Goal: Information Seeking & Learning: Find specific fact

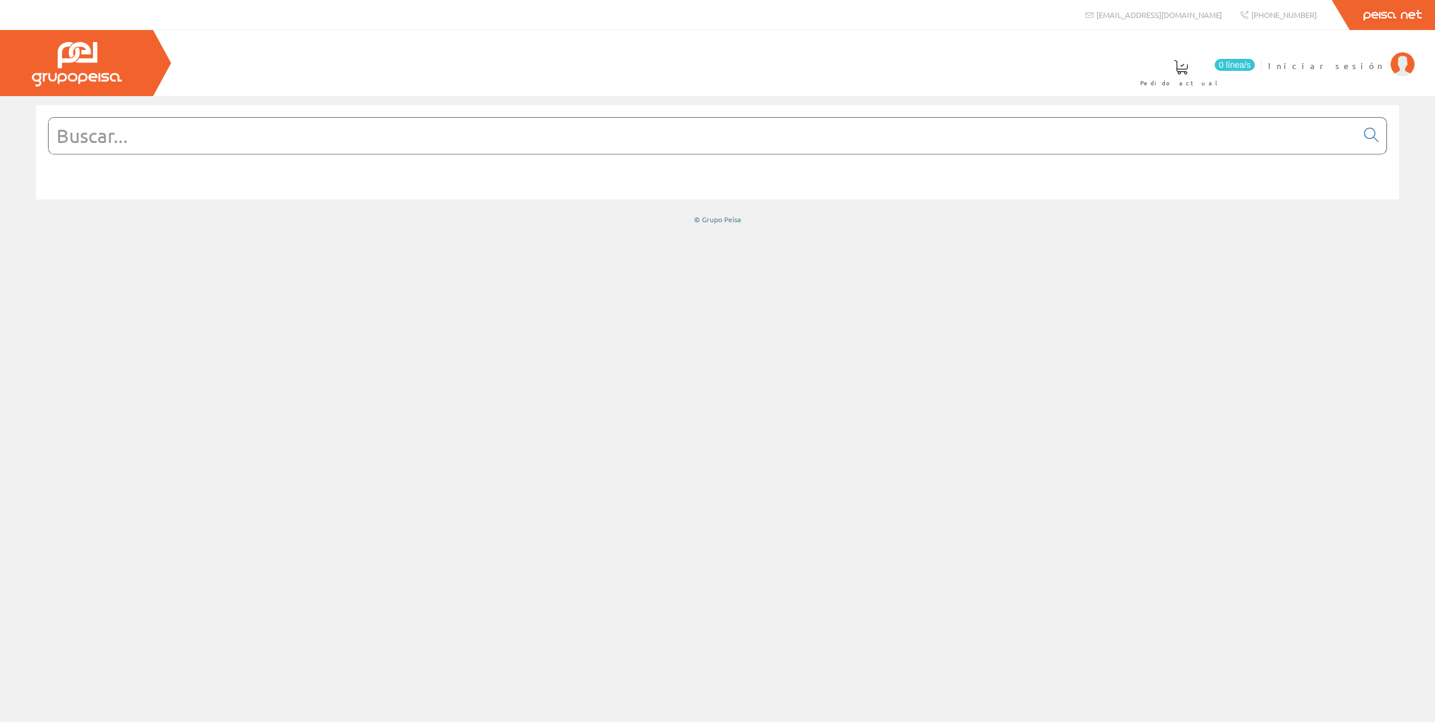
click at [1139, 300] on div at bounding box center [717, 409] width 1435 height 626
click at [1404, 62] on img at bounding box center [1402, 64] width 24 height 24
click at [825, 148] on input "text" at bounding box center [703, 136] width 1308 height 36
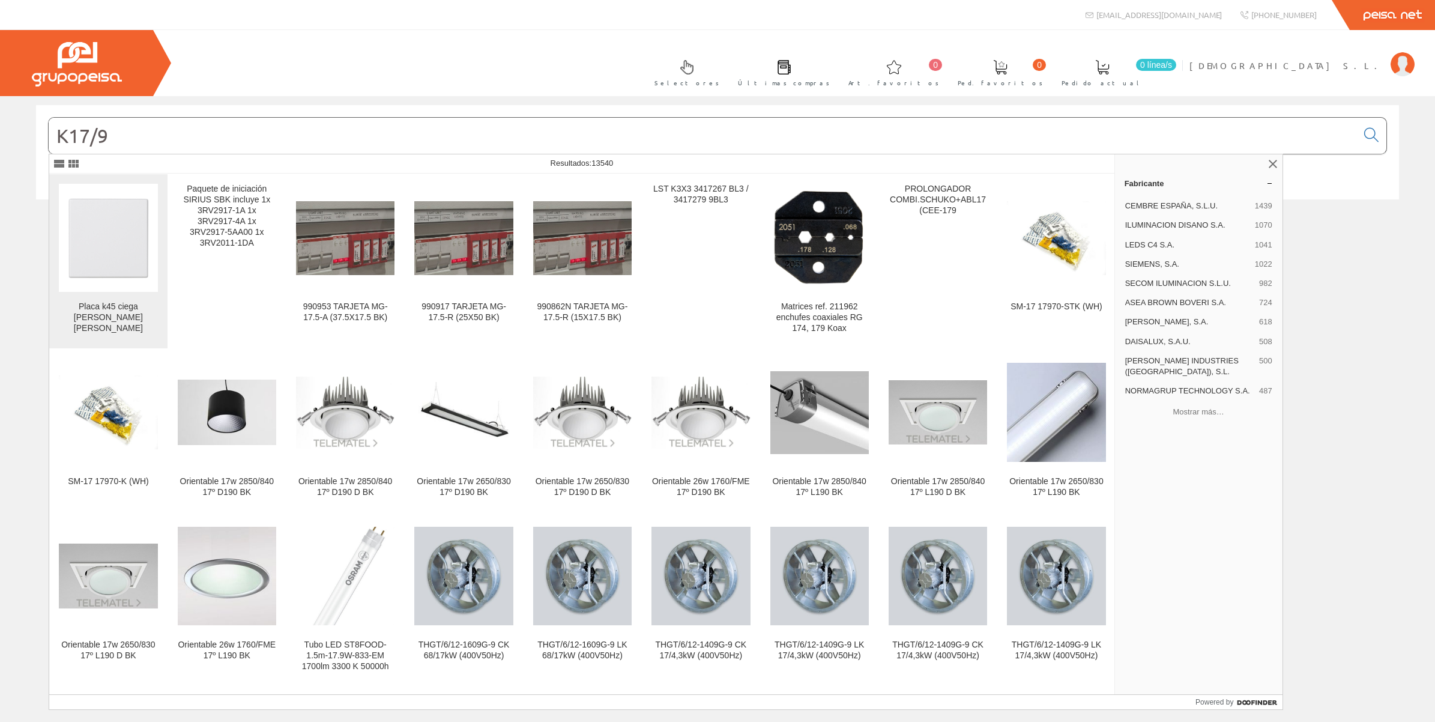
type input "K17/9"
click at [93, 265] on img at bounding box center [108, 238] width 98 height 98
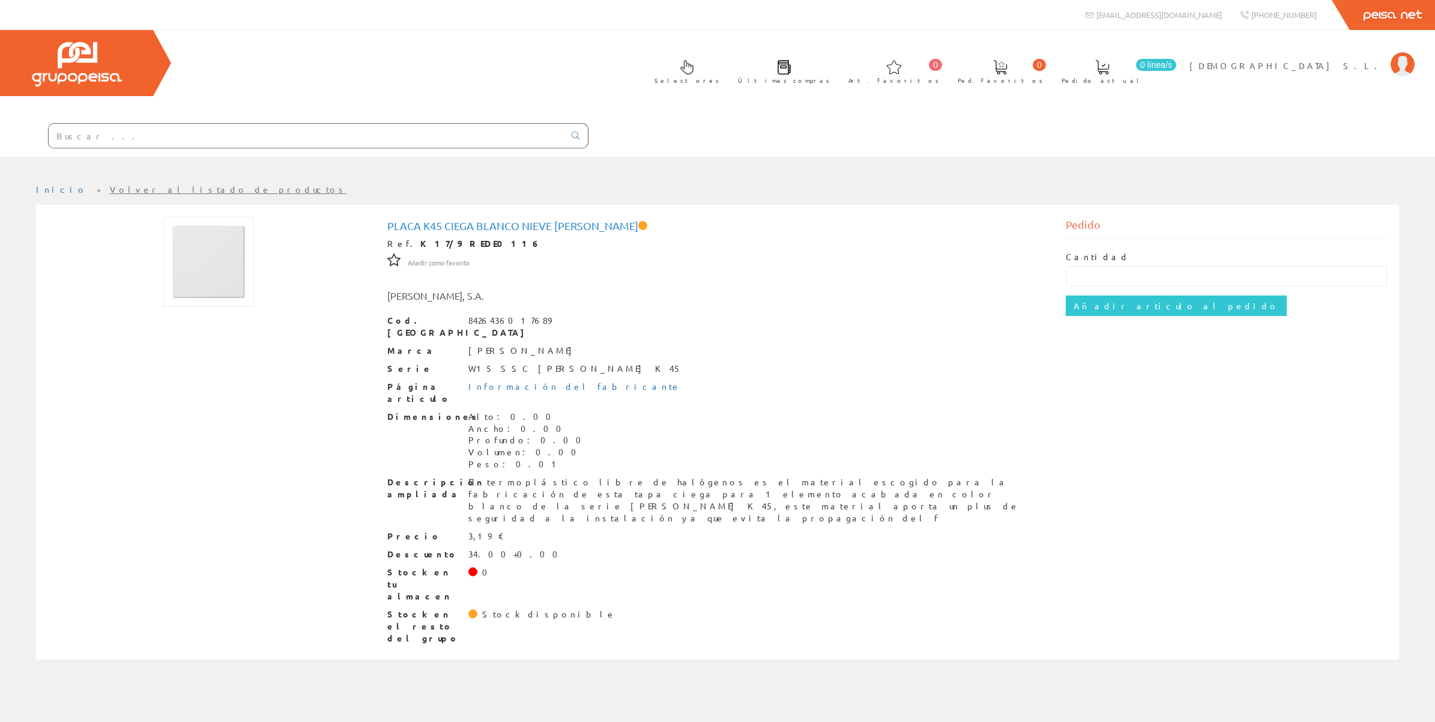
click at [472, 567] on span at bounding box center [472, 571] width 9 height 9
click at [481, 608] on div "Stock en el resto del grupo Stock disponible" at bounding box center [717, 626] width 660 height 36
click at [482, 608] on div "Stock disponible" at bounding box center [549, 614] width 134 height 12
